Goal: Navigation & Orientation: Understand site structure

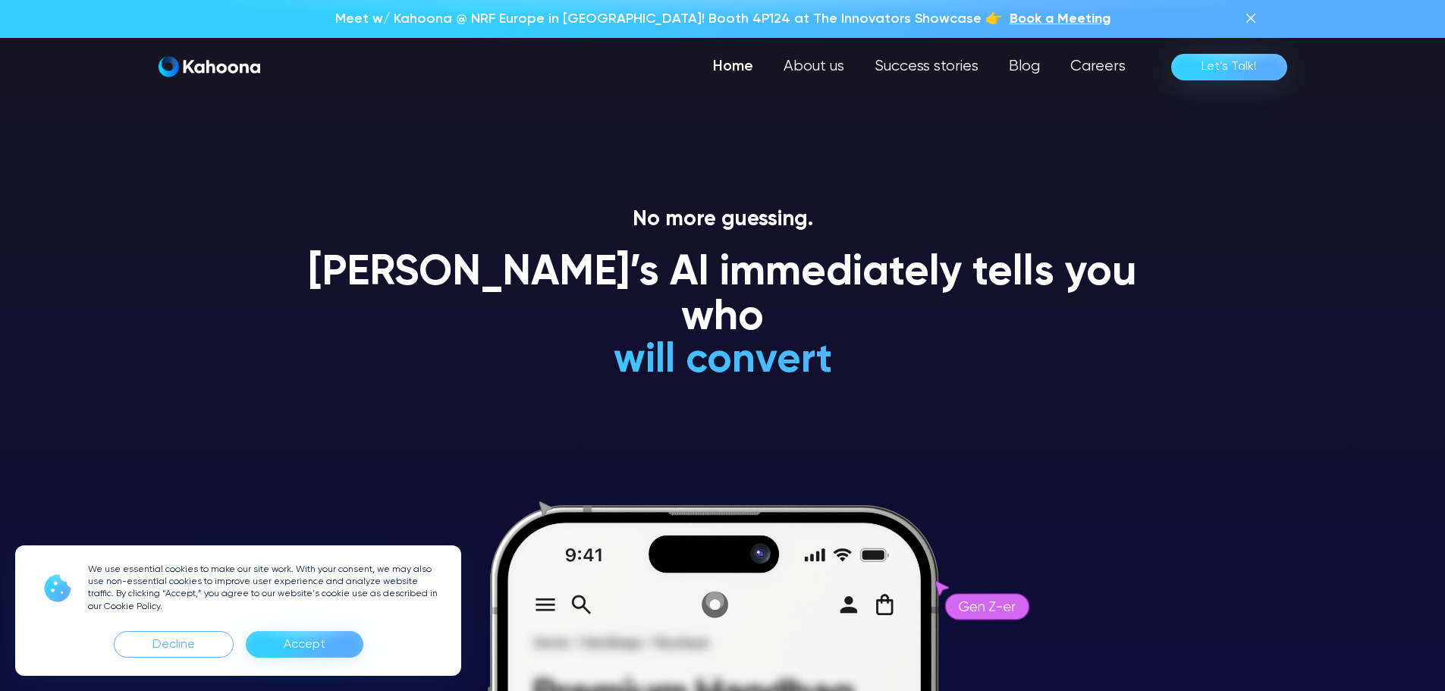
click at [677, 258] on h1 "[PERSON_NAME]’s AI immediately tells you who" at bounding box center [723, 296] width 865 height 90
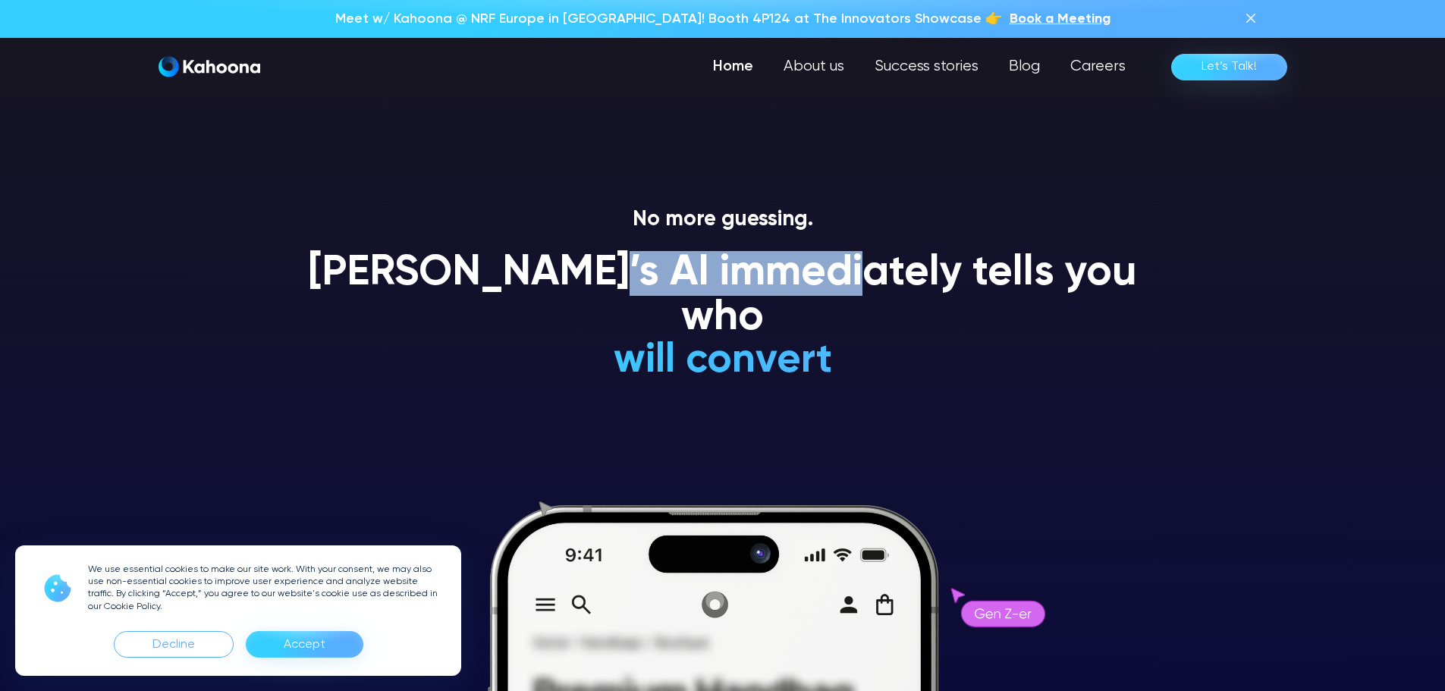
click at [677, 258] on h1 "[PERSON_NAME]’s AI immediately tells you who" at bounding box center [723, 296] width 865 height 90
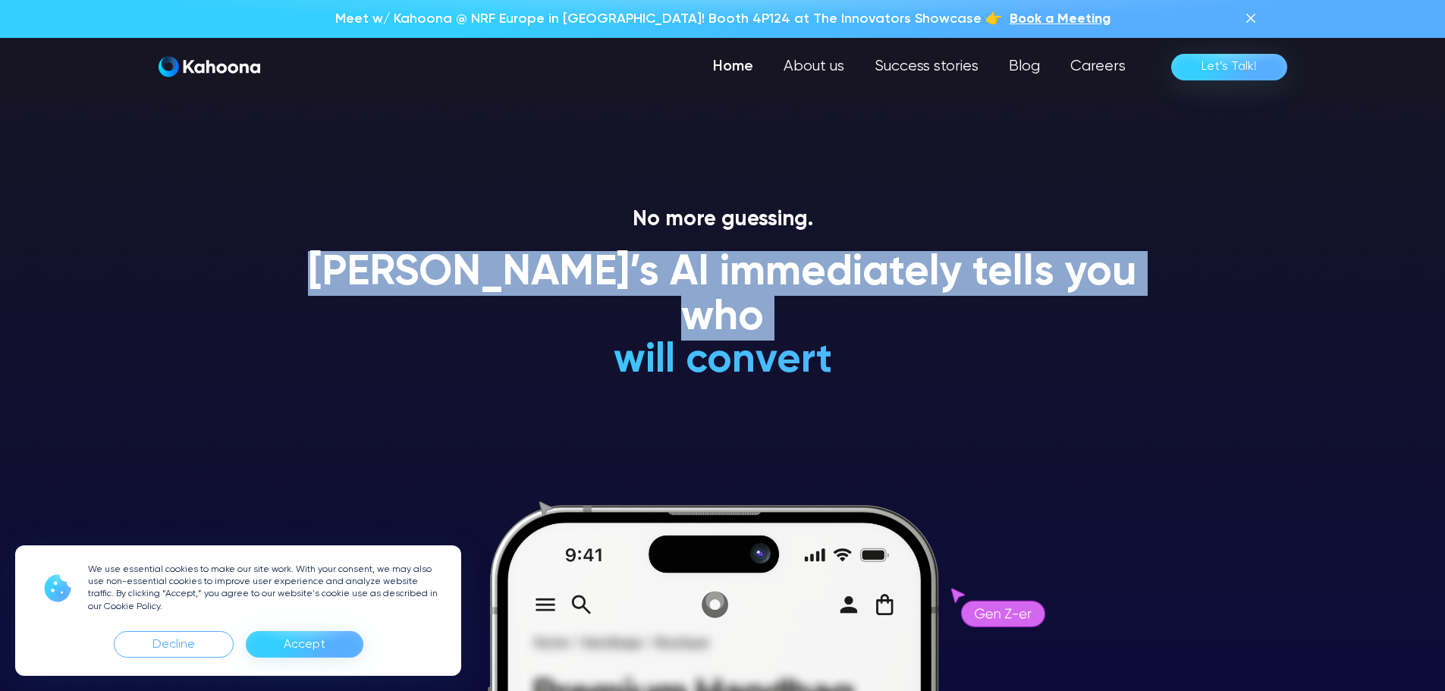
click at [677, 258] on h1 "[PERSON_NAME]’s AI immediately tells you who" at bounding box center [723, 296] width 865 height 90
click at [704, 269] on h1 "[PERSON_NAME]’s AI immediately tells you who" at bounding box center [723, 296] width 865 height 90
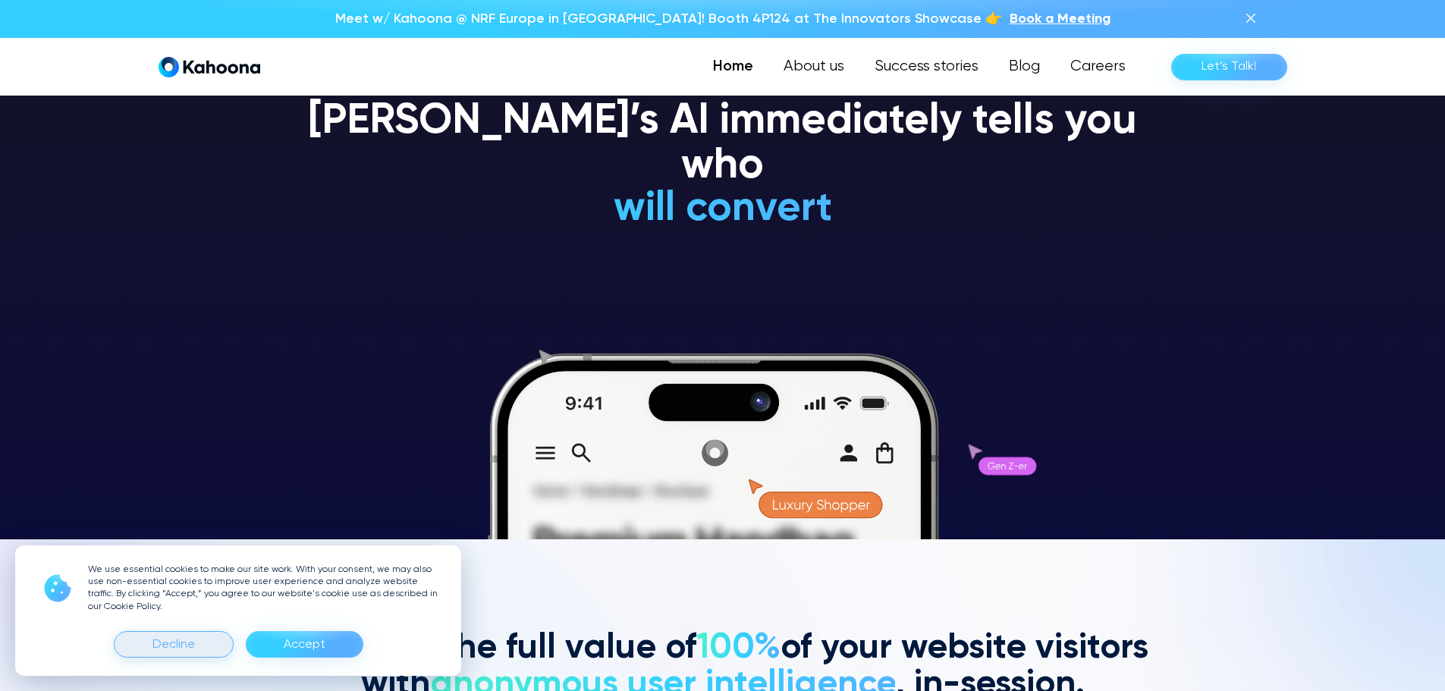
click at [196, 637] on div "Decline" at bounding box center [174, 644] width 120 height 27
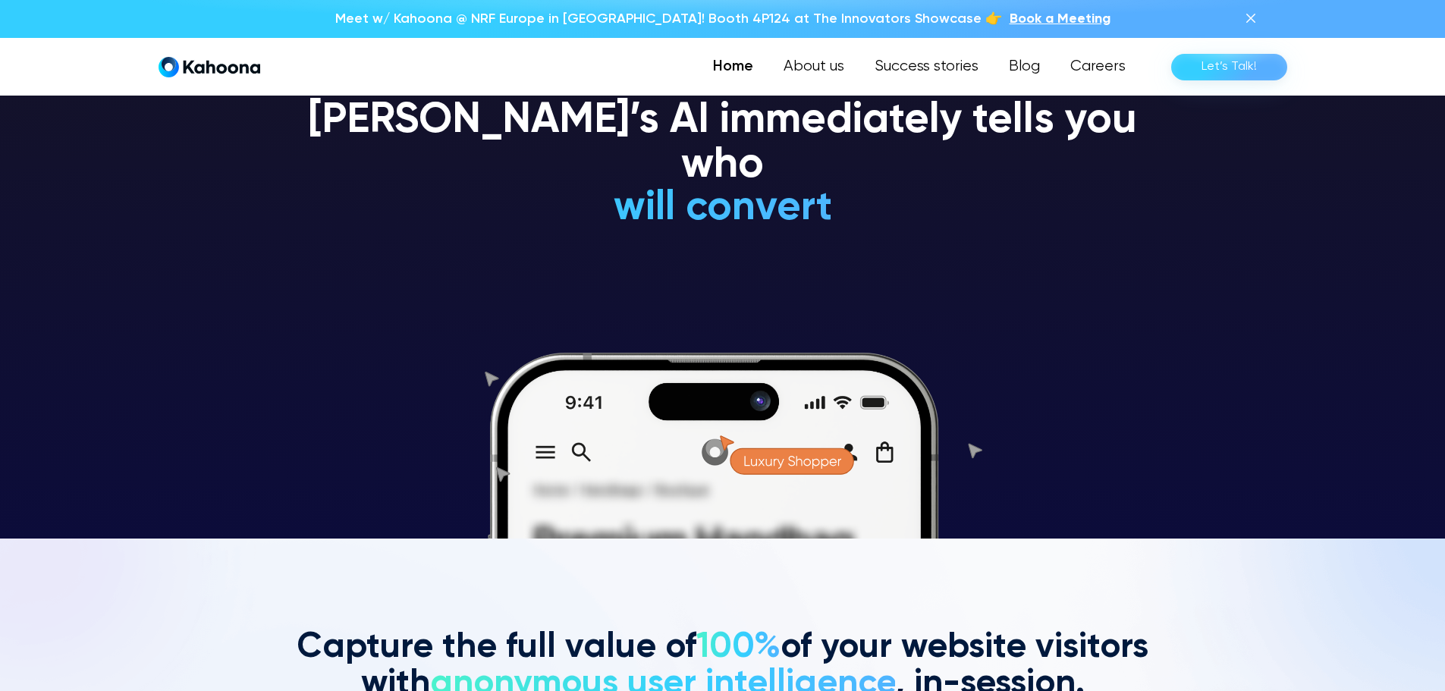
scroll to position [153, 0]
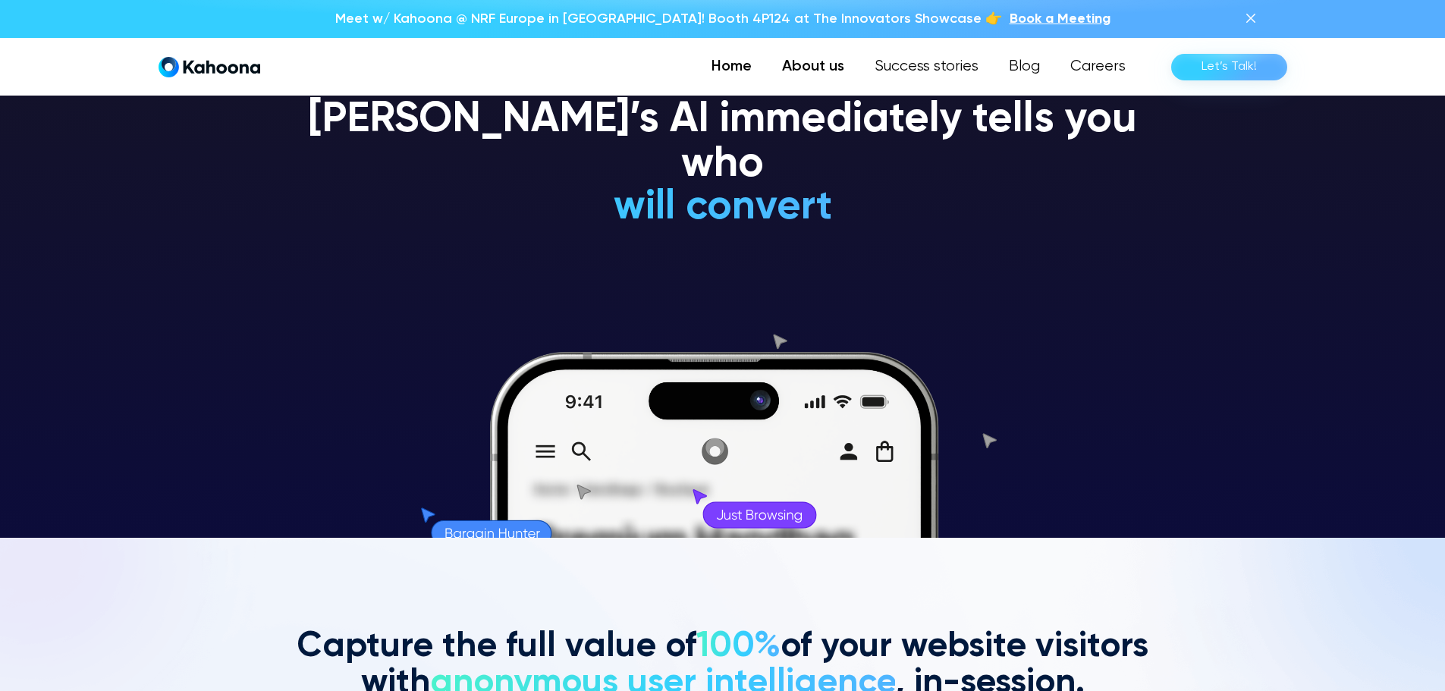
click at [832, 70] on link "About us" at bounding box center [813, 67] width 93 height 30
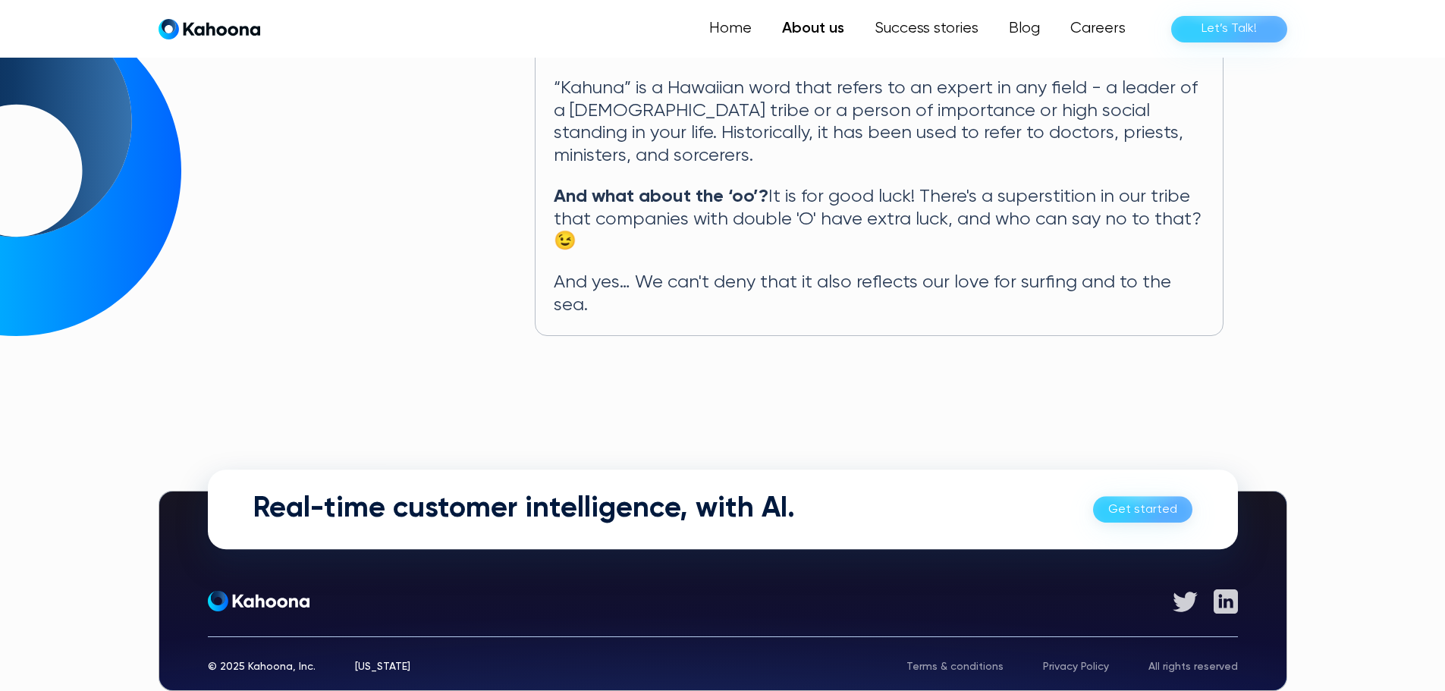
scroll to position [827, 0]
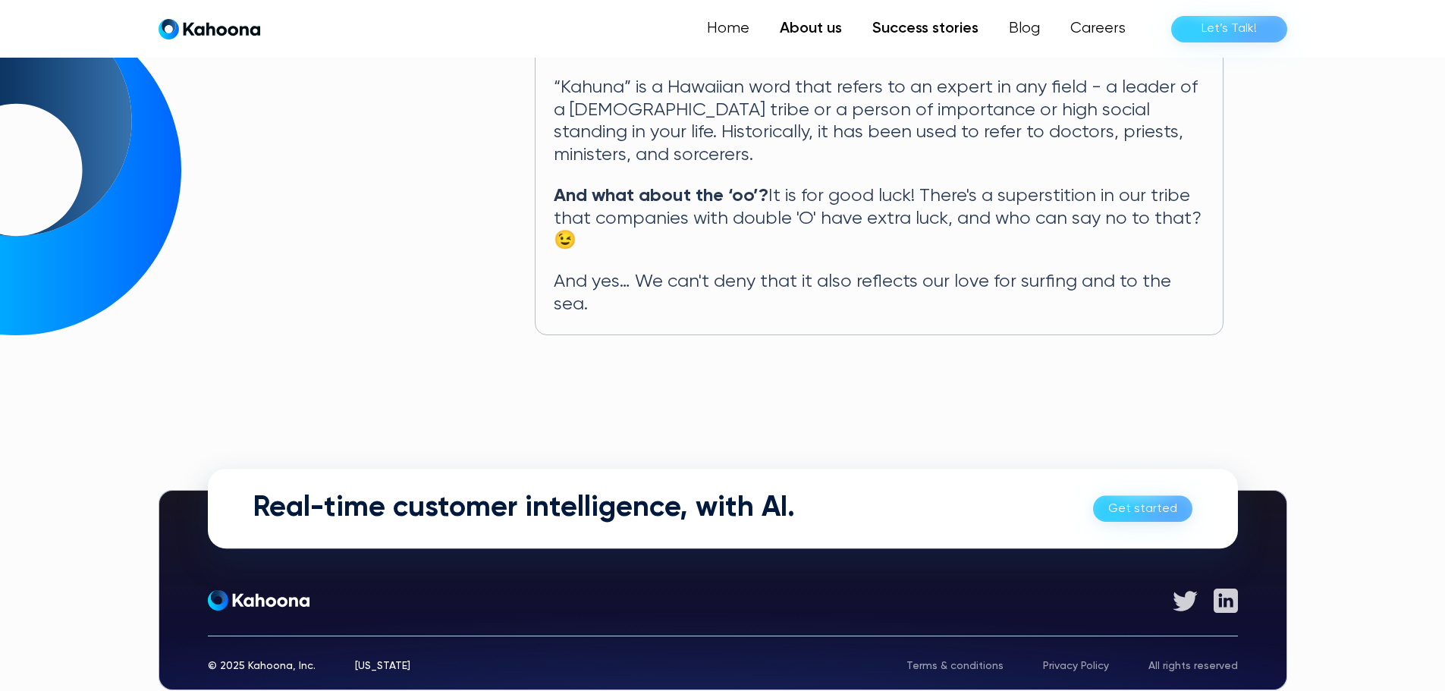
click at [914, 32] on link "Success stories" at bounding box center [925, 29] width 137 height 30
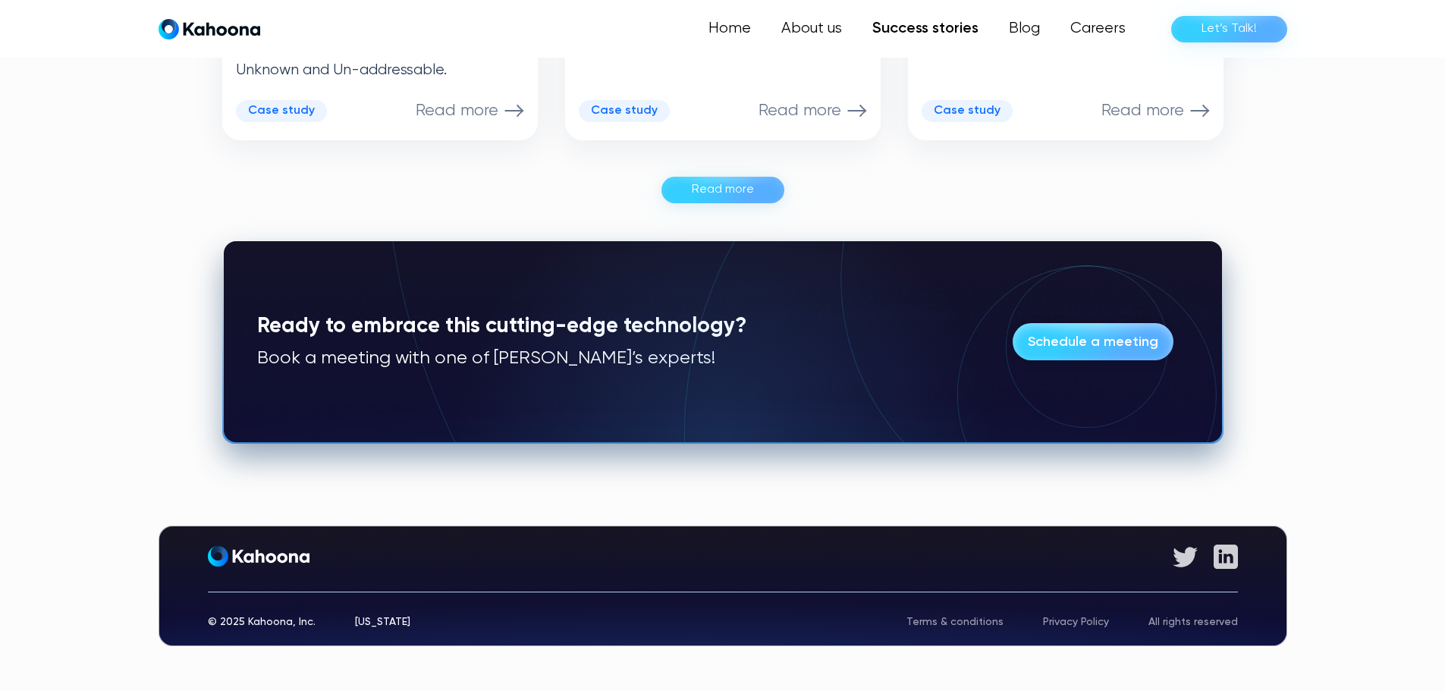
scroll to position [1123, 0]
click at [743, 26] on link "Home" at bounding box center [731, 29] width 71 height 30
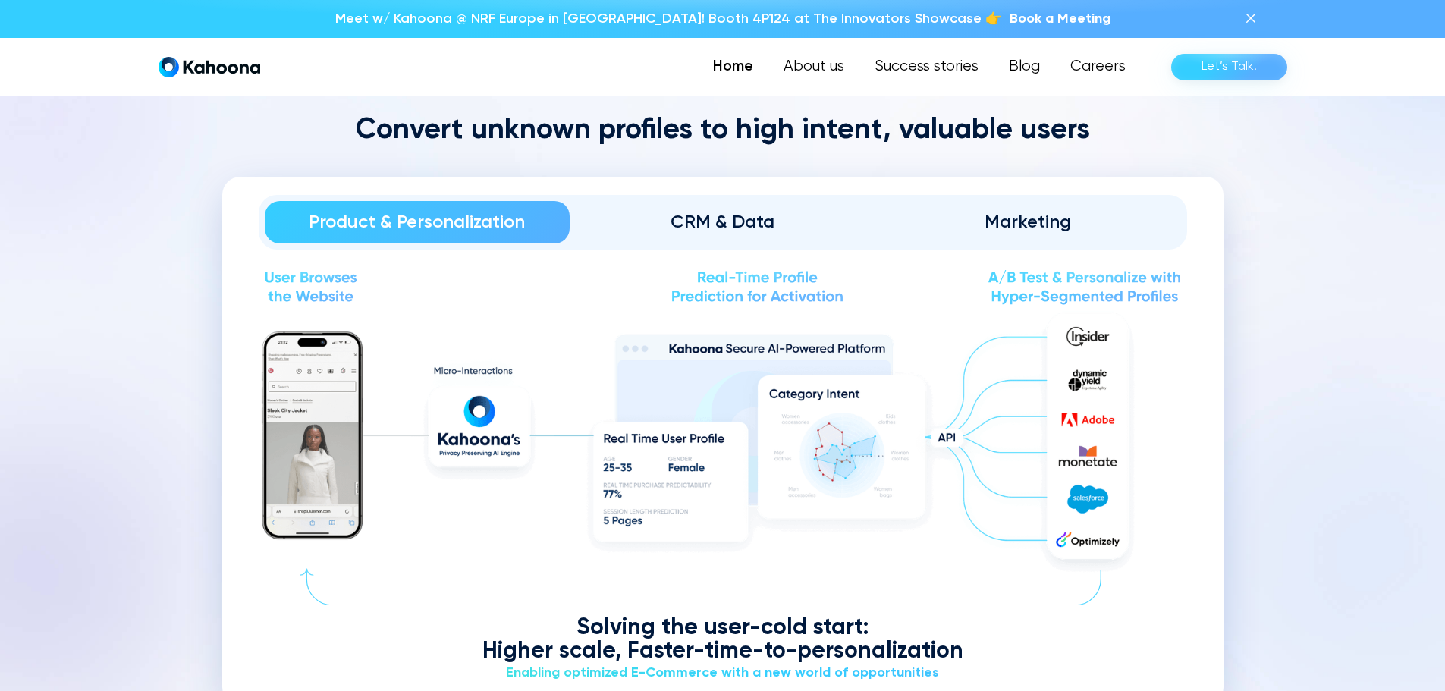
scroll to position [1759, 0]
click at [700, 219] on div "CRM & Data" at bounding box center [722, 221] width 263 height 24
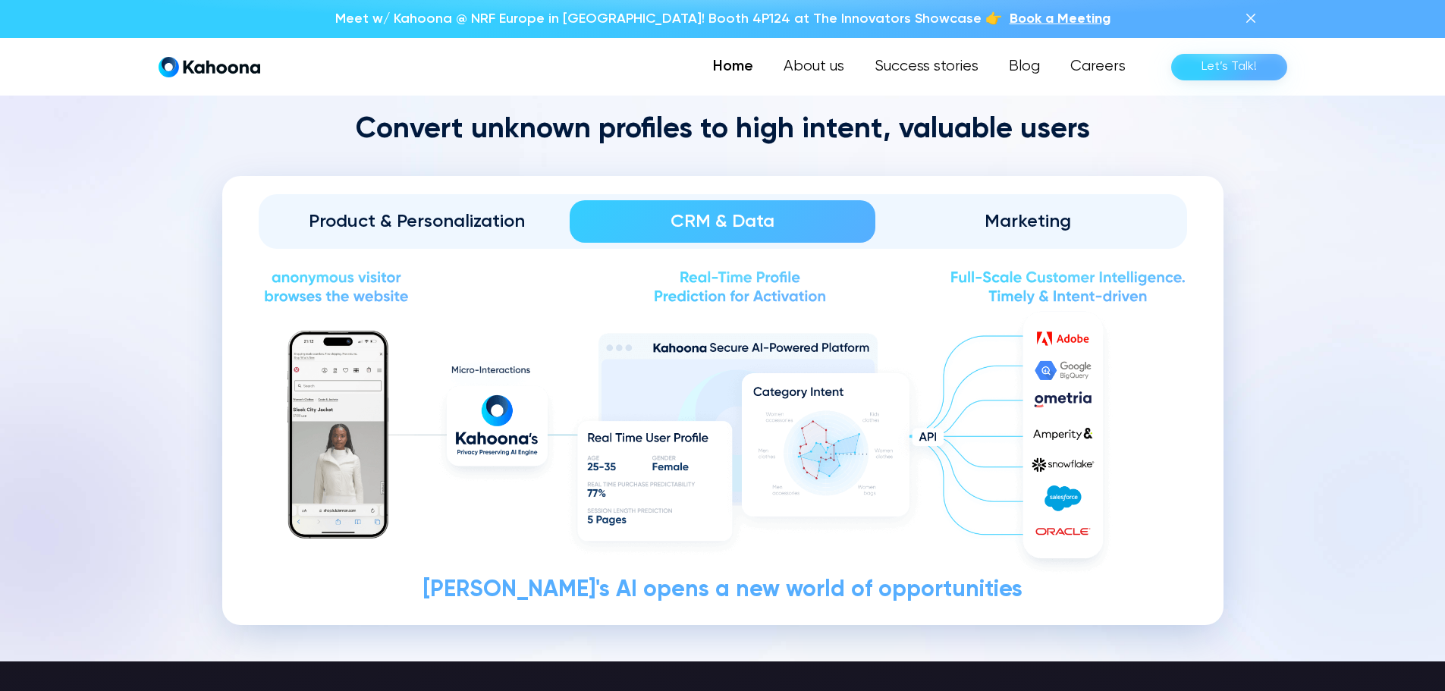
click at [1012, 223] on div "Marketing" at bounding box center [1028, 221] width 263 height 24
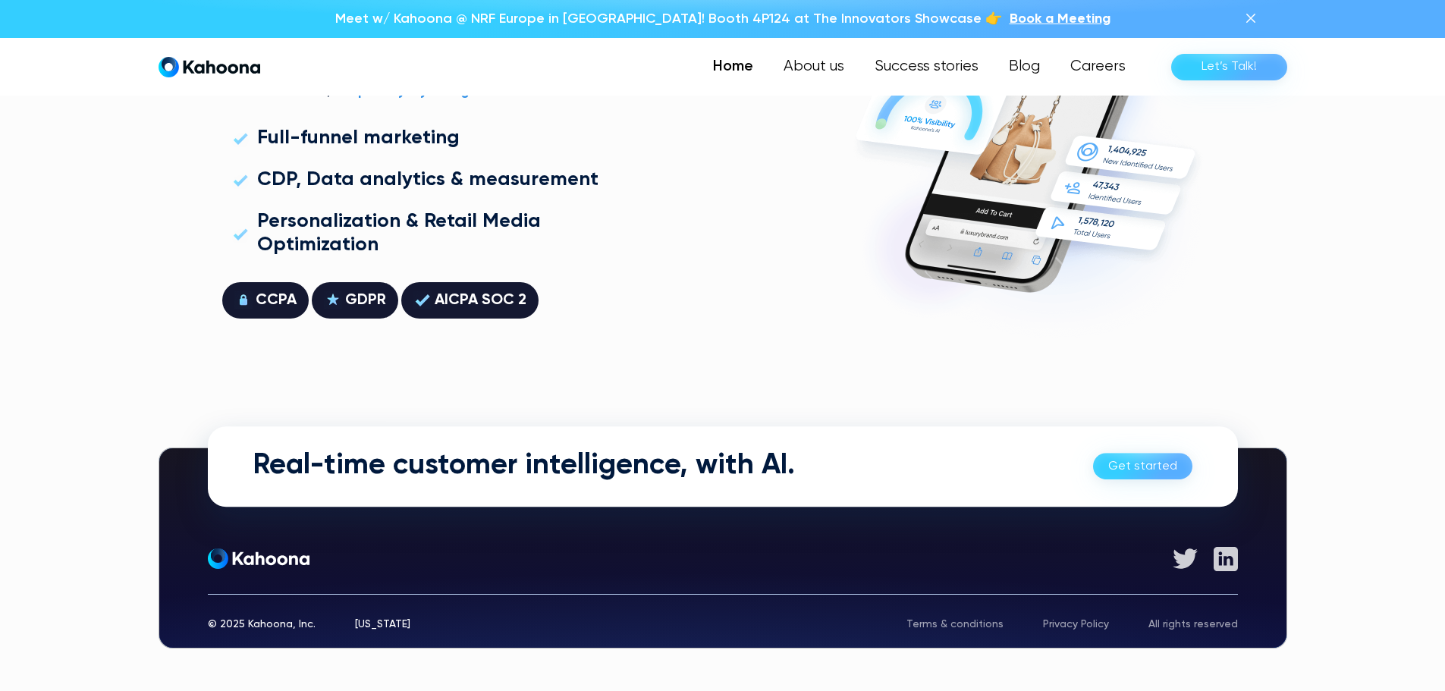
scroll to position [4315, 0]
click at [1234, 561] on img at bounding box center [1226, 558] width 24 height 24
